Goal: Register for event/course

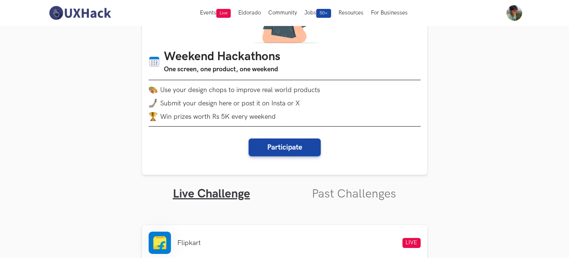
scroll to position [74, 0]
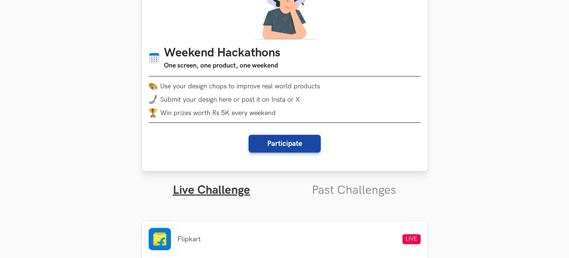
click at [234, 113] on li "Win prizes worth Rs 5K every weekend" at bounding box center [285, 112] width 272 height 9
click at [250, 113] on li "Win prizes worth Rs 5K every weekend" at bounding box center [285, 112] width 272 height 9
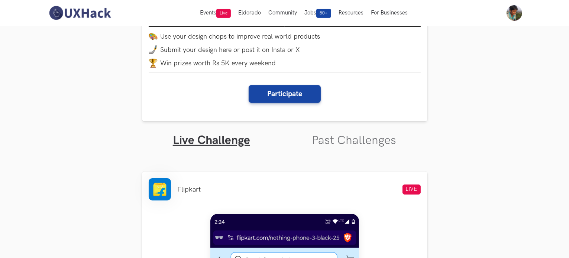
scroll to position [111, 0]
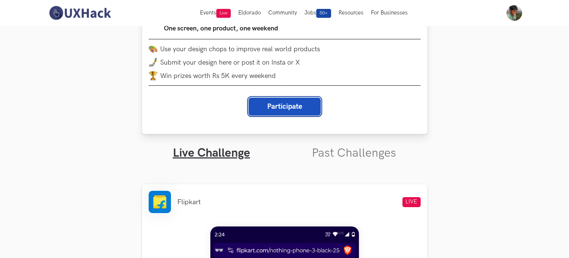
click at [285, 101] on button "Participate" at bounding box center [284, 107] width 72 height 18
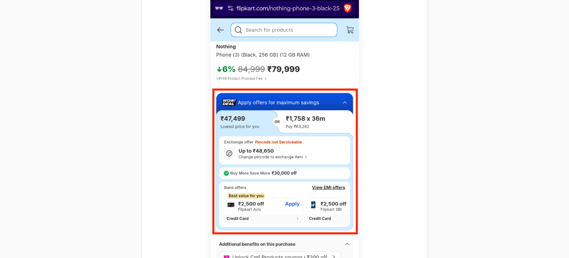
scroll to position [408, 0]
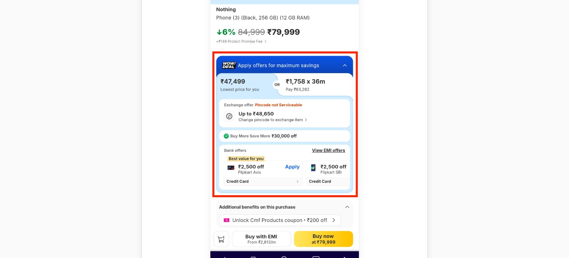
click at [166, 71] on div at bounding box center [285, 114] width 272 height 346
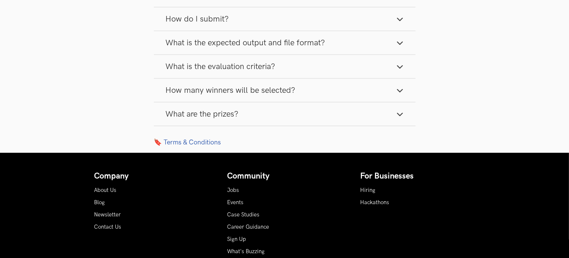
scroll to position [1114, 0]
